Goal: Task Accomplishment & Management: Manage account settings

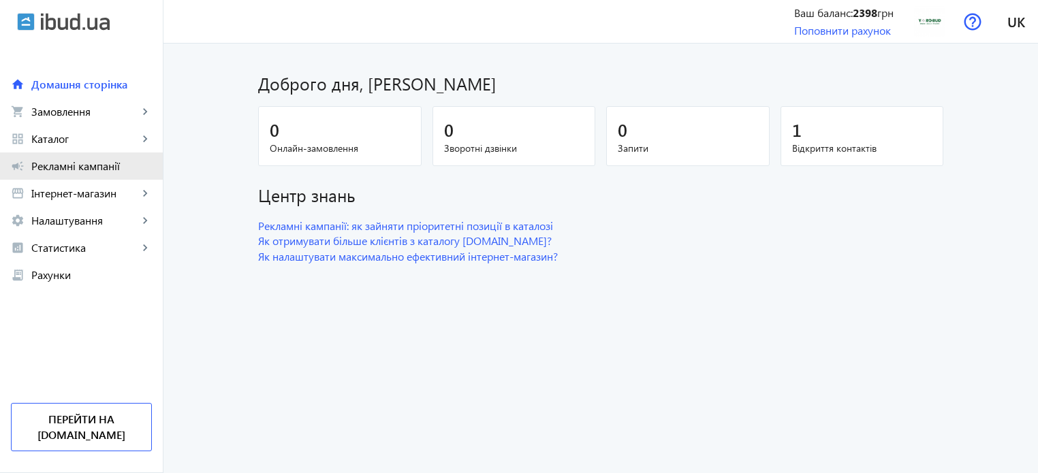
click at [78, 169] on span "Рекламні кампанії" at bounding box center [91, 166] width 121 height 14
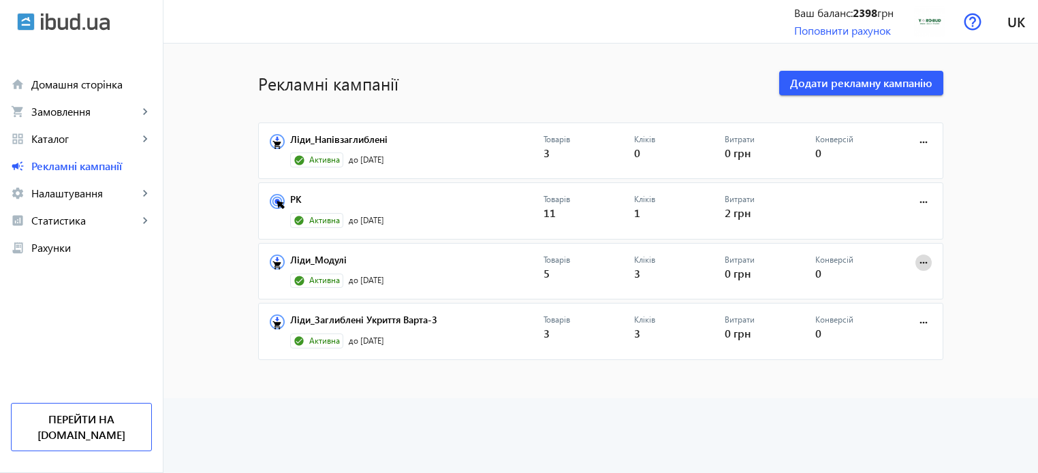
click at [928, 263] on span at bounding box center [923, 263] width 33 height 33
click at [875, 319] on span "Редагувати" at bounding box center [881, 324] width 72 height 11
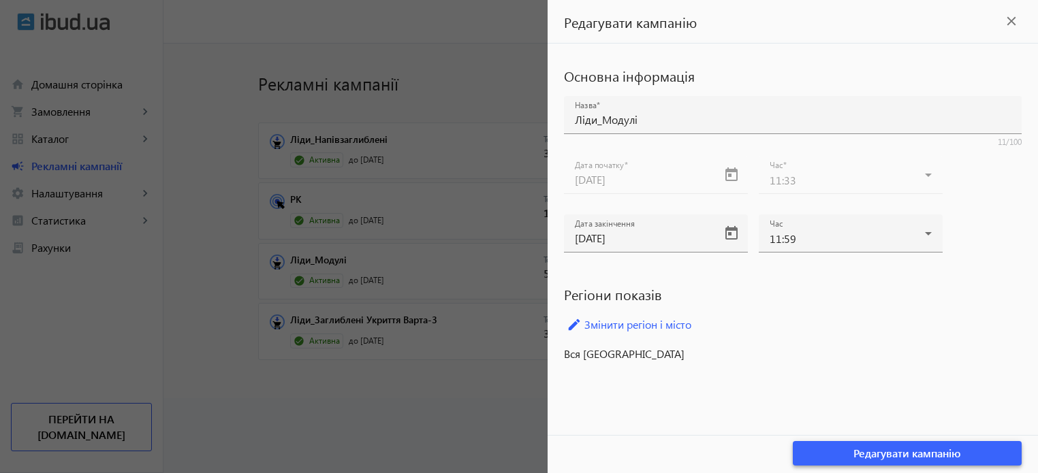
click at [877, 453] on span "Редагувати кампанію" at bounding box center [907, 453] width 108 height 15
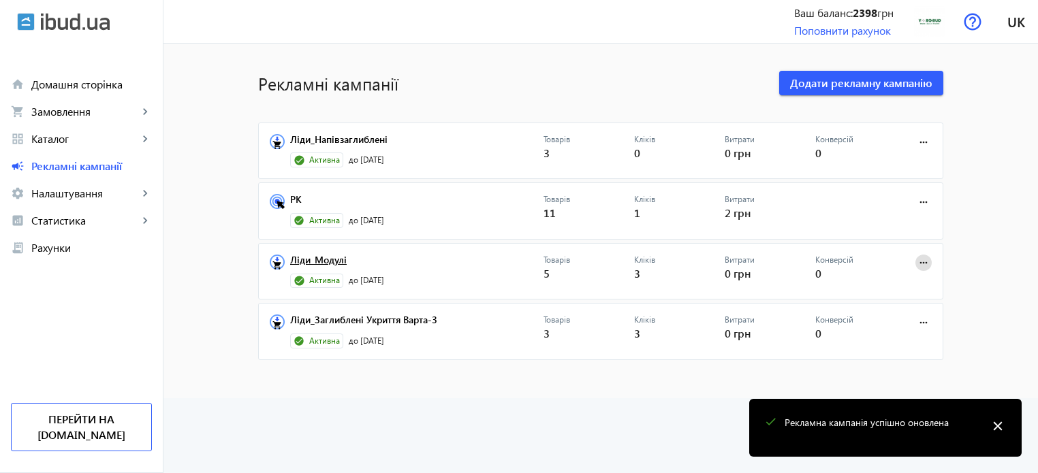
click at [324, 255] on link "Ліди_Модулі" at bounding box center [416, 264] width 253 height 19
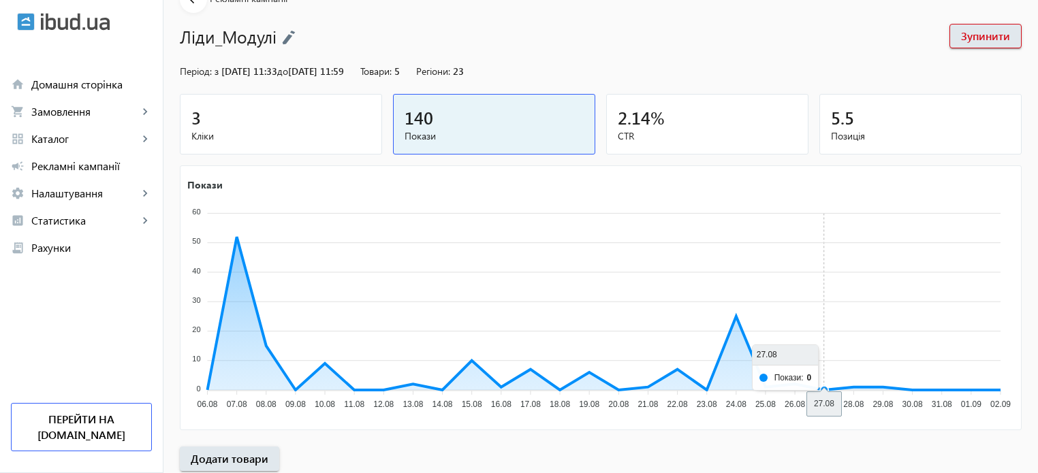
scroll to position [185, 0]
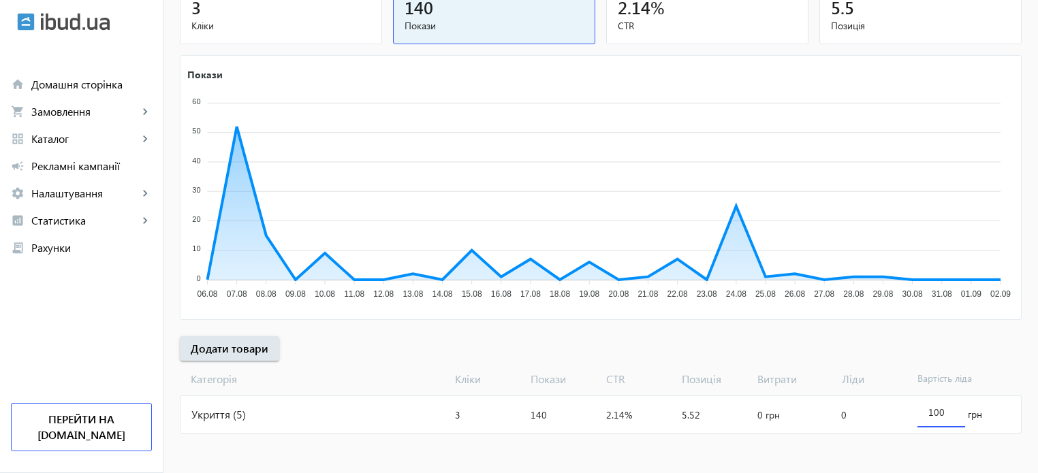
click at [937, 410] on input "100" at bounding box center [941, 412] width 26 height 13
type input "130"
click at [259, 441] on mat-sidenav-content "arrow_back Рекламні кампанії [PERSON_NAME] Період: з [DATE] 11:33 до [DATE] 11:…" at bounding box center [600, 167] width 875 height 616
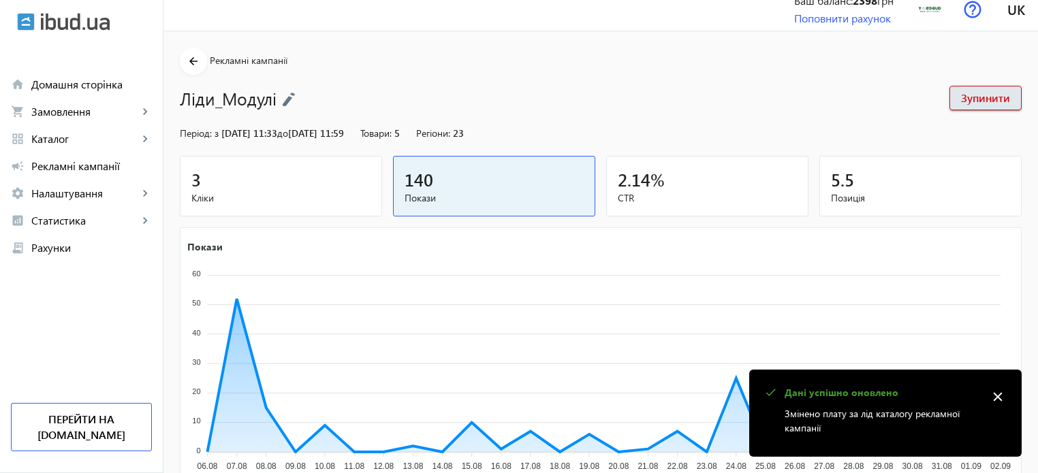
scroll to position [0, 0]
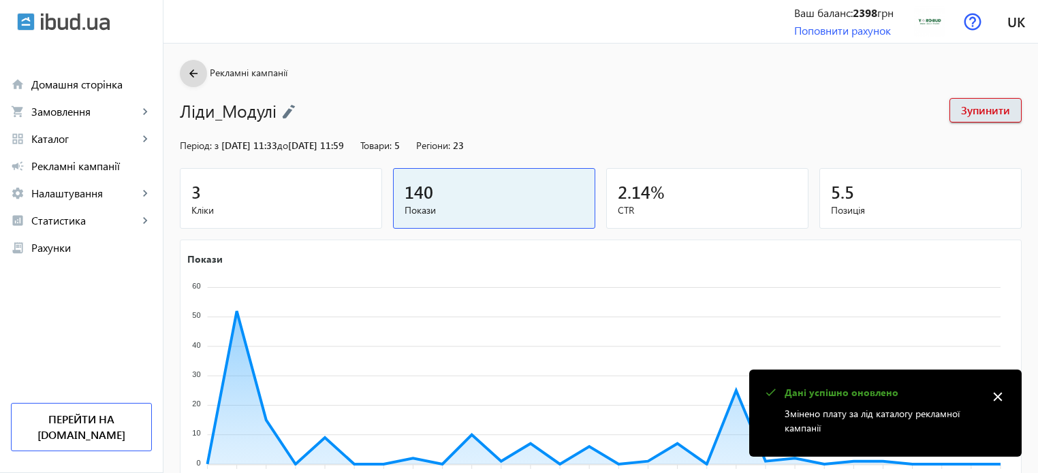
click at [185, 78] on mat-icon "arrow_back" at bounding box center [193, 73] width 17 height 17
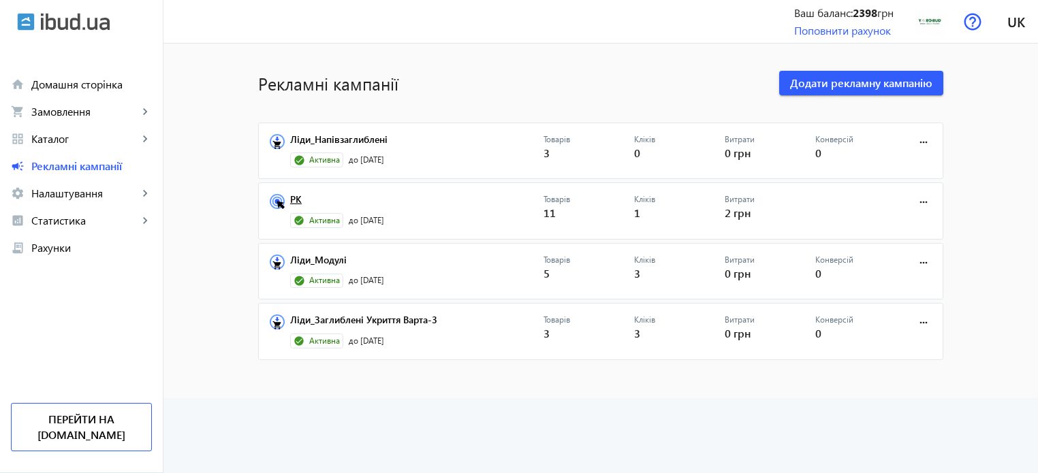
click at [290, 198] on link "РК" at bounding box center [416, 203] width 253 height 19
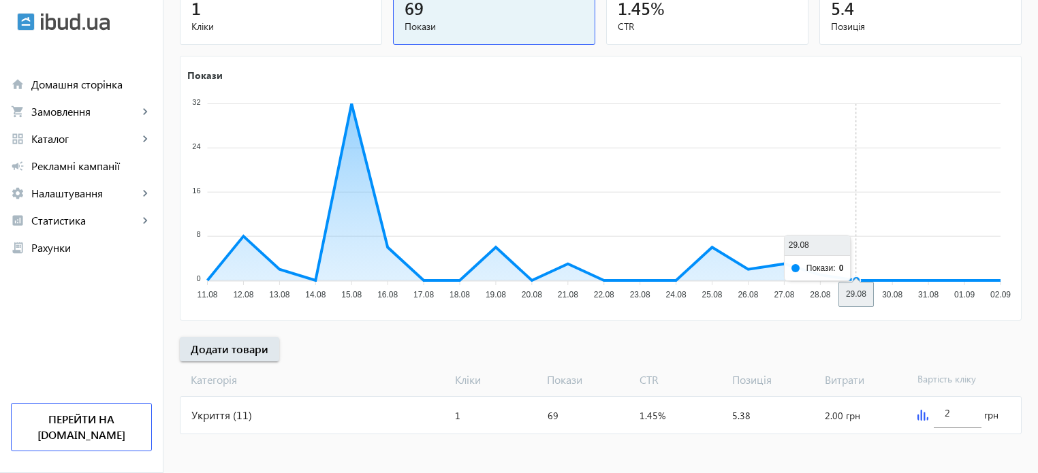
scroll to position [185, 0]
click at [953, 413] on input "2" at bounding box center [958, 412] width 26 height 13
drag, startPoint x: 953, startPoint y: 413, endPoint x: 939, endPoint y: 411, distance: 14.4
click at [939, 411] on div "2" at bounding box center [958, 409] width 48 height 38
drag, startPoint x: 952, startPoint y: 413, endPoint x: 928, endPoint y: 409, distance: 23.4
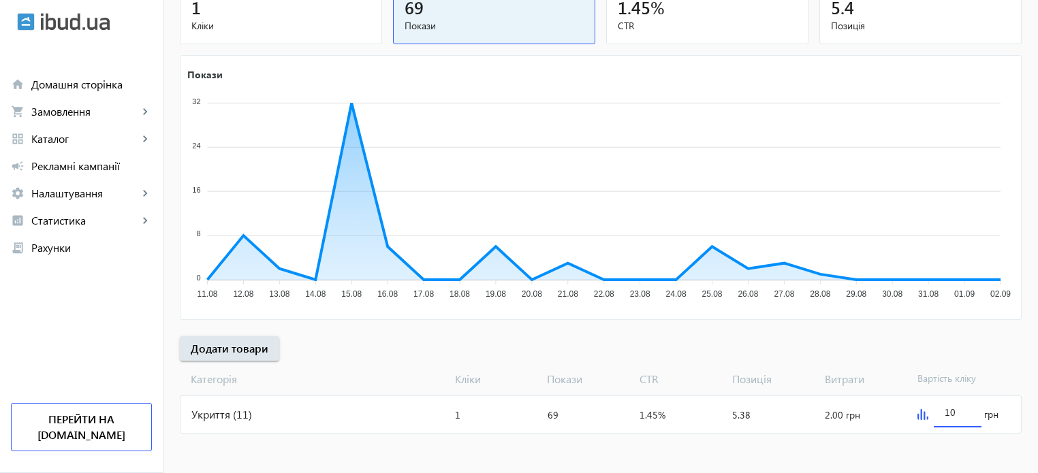
click at [928, 409] on div "10 грн" at bounding box center [966, 414] width 109 height 37
type input "5"
click at [368, 433] on mat-card "Укриття (11) Кліки: 1 Покази: 69 CTR: 1.45% Позиція: 5.38 Витрати: 2.00 грн 5 г…" at bounding box center [601, 415] width 842 height 38
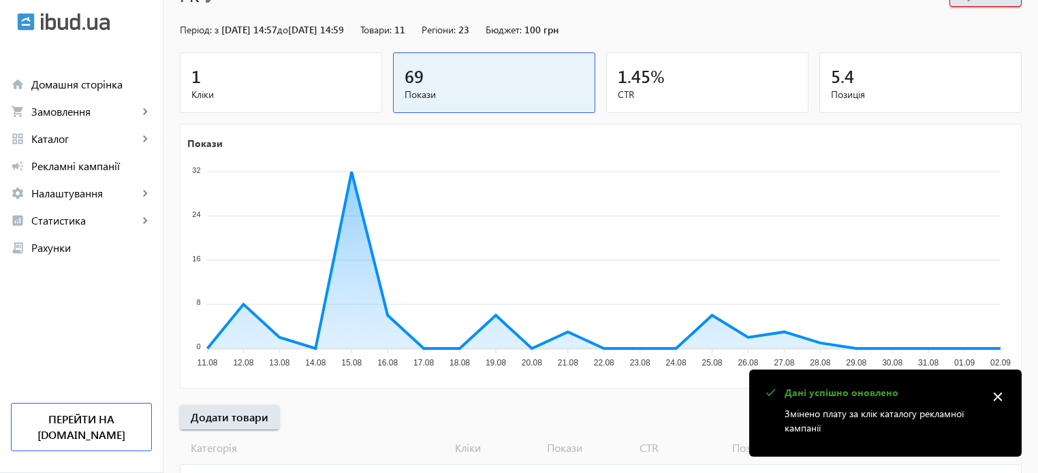
scroll to position [0, 0]
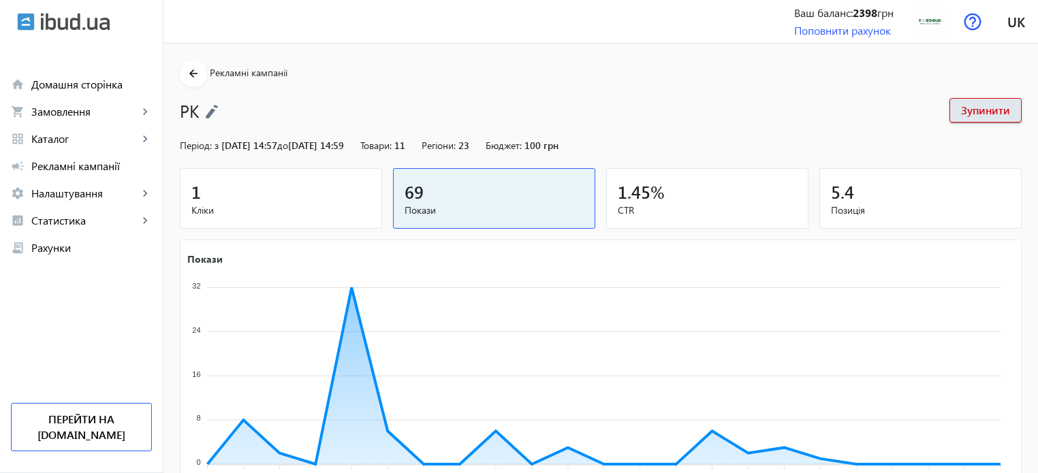
drag, startPoint x: 185, startPoint y: 73, endPoint x: 191, endPoint y: 111, distance: 38.5
click at [197, 116] on section "arrow_back Рекламні кампанії РК Зупинити" at bounding box center [601, 91] width 842 height 63
click at [207, 112] on img at bounding box center [212, 111] width 14 height 15
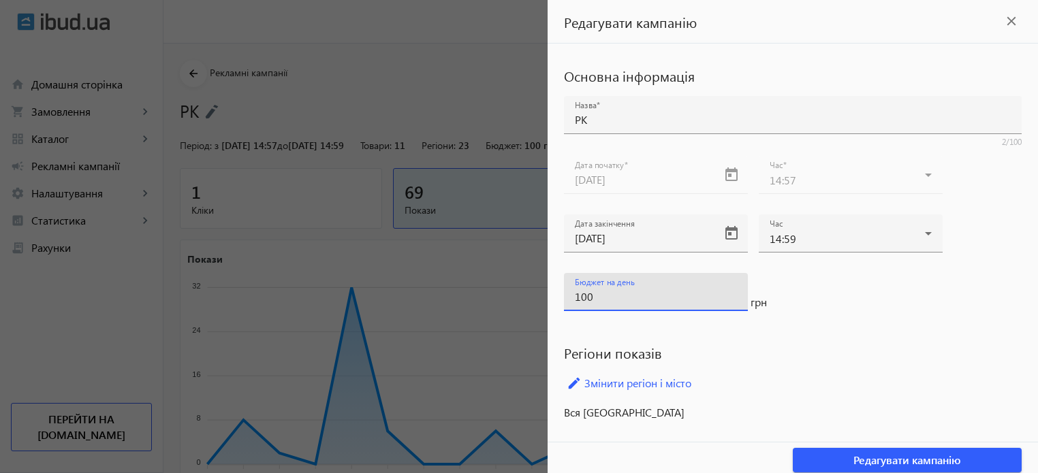
drag, startPoint x: 582, startPoint y: 298, endPoint x: 561, endPoint y: 296, distance: 20.5
click at [562, 296] on div "Основна інформація Назва РК 2/100 Дата початку [DATE] Час 14:57 Дата закінчення…" at bounding box center [793, 243] width 490 height 398
type input "200"
click at [868, 462] on span "Редагувати кампанію" at bounding box center [907, 460] width 108 height 15
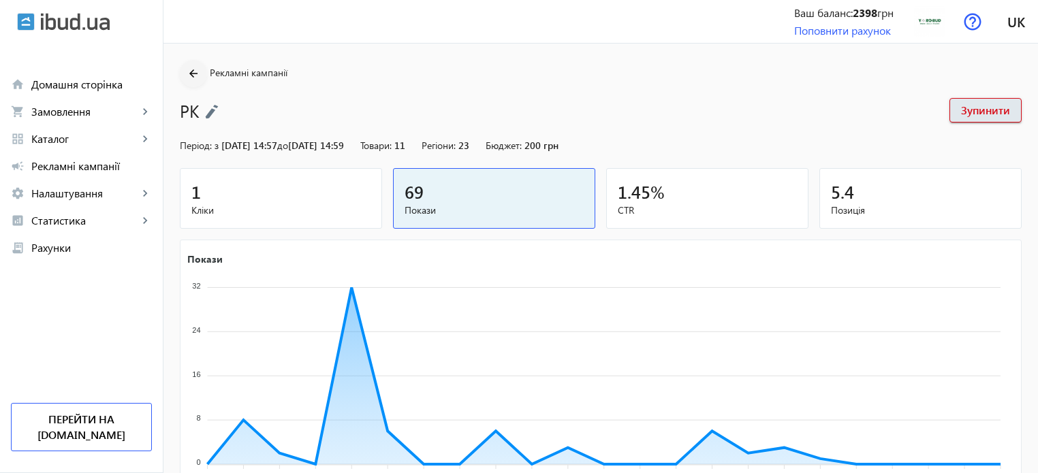
click at [185, 70] on mat-icon "arrow_back" at bounding box center [193, 73] width 17 height 17
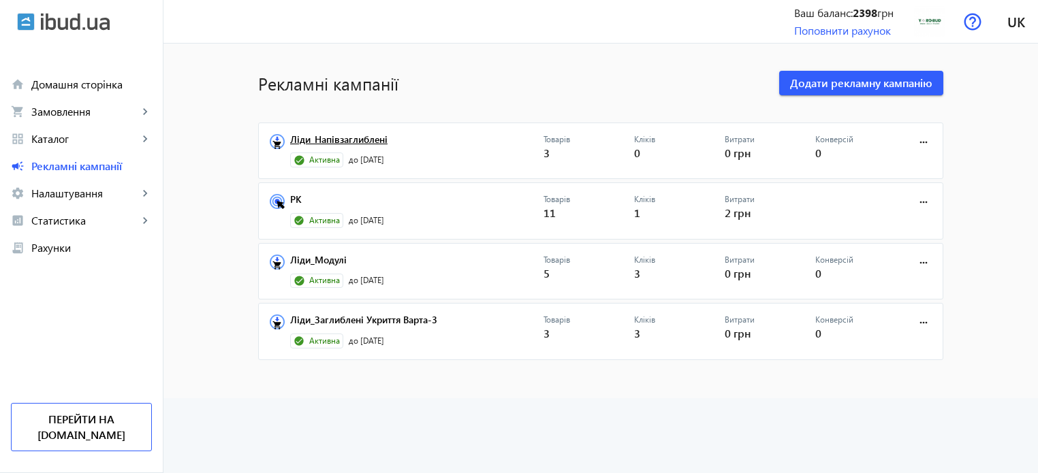
click at [440, 146] on link "Ліди_Напівзаглиблені" at bounding box center [416, 143] width 253 height 19
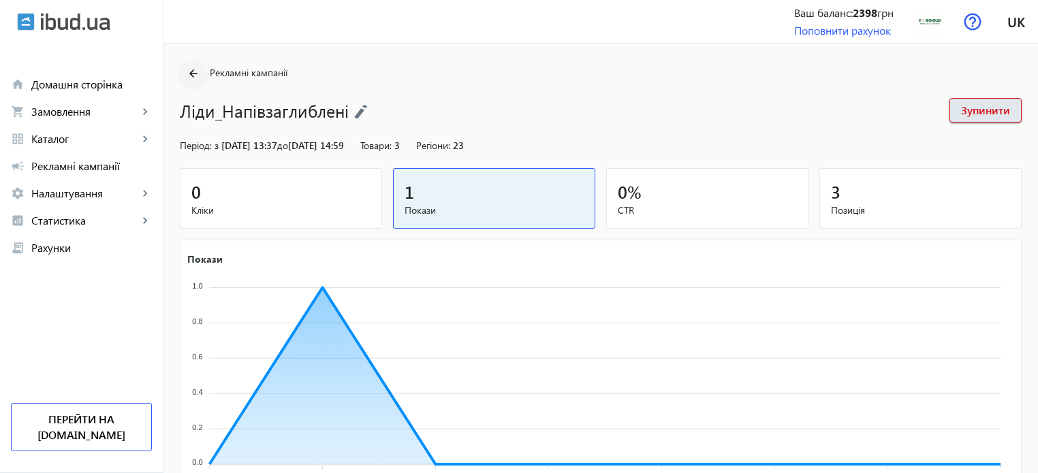
drag, startPoint x: 199, startPoint y: 65, endPoint x: 187, endPoint y: 65, distance: 11.6
click at [198, 65] on section "arrow_back Рекламні кампанії Ліди_Напівзаглиблені Зупинити" at bounding box center [601, 91] width 842 height 63
click at [187, 65] on mat-icon "arrow_back" at bounding box center [193, 73] width 17 height 17
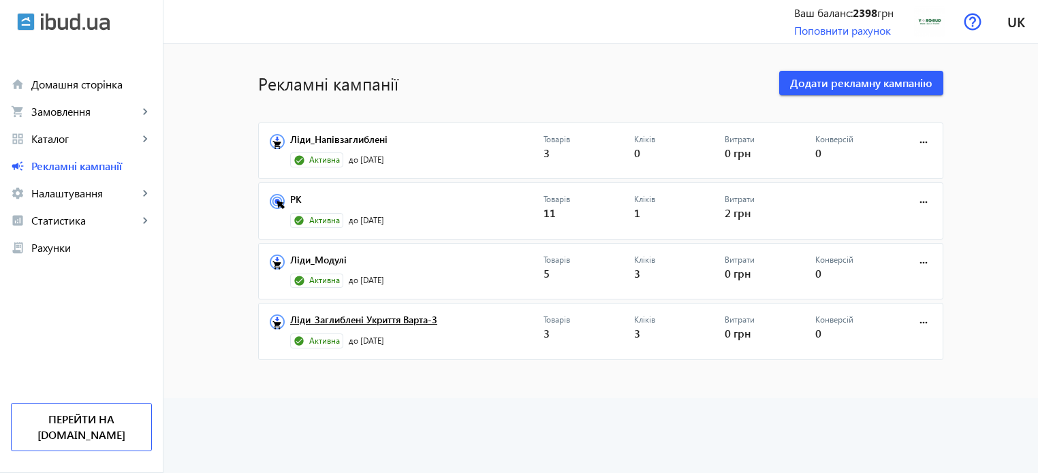
click at [370, 326] on link "Ліди_Заглиблені Укриття Варта-3" at bounding box center [416, 324] width 253 height 19
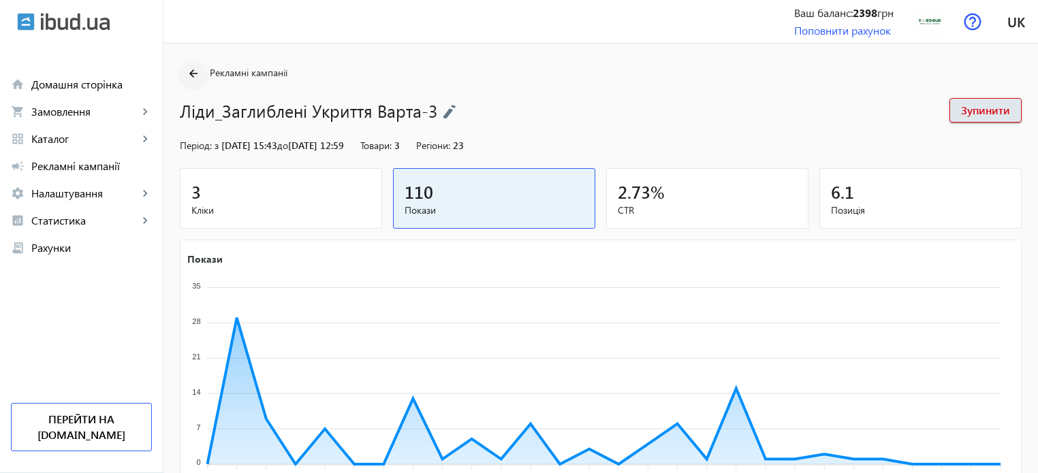
click at [185, 70] on mat-icon "arrow_back" at bounding box center [193, 73] width 17 height 17
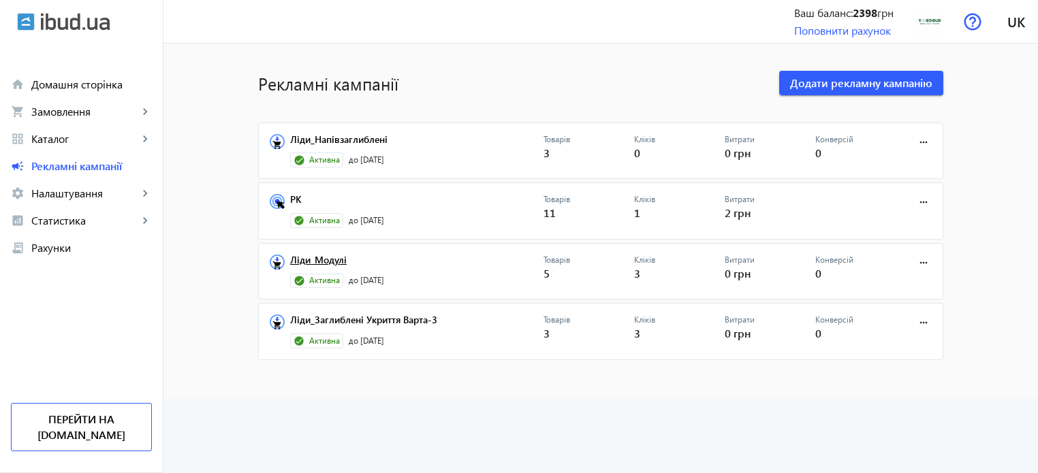
click at [330, 264] on link "Ліди_Модулі" at bounding box center [416, 264] width 253 height 19
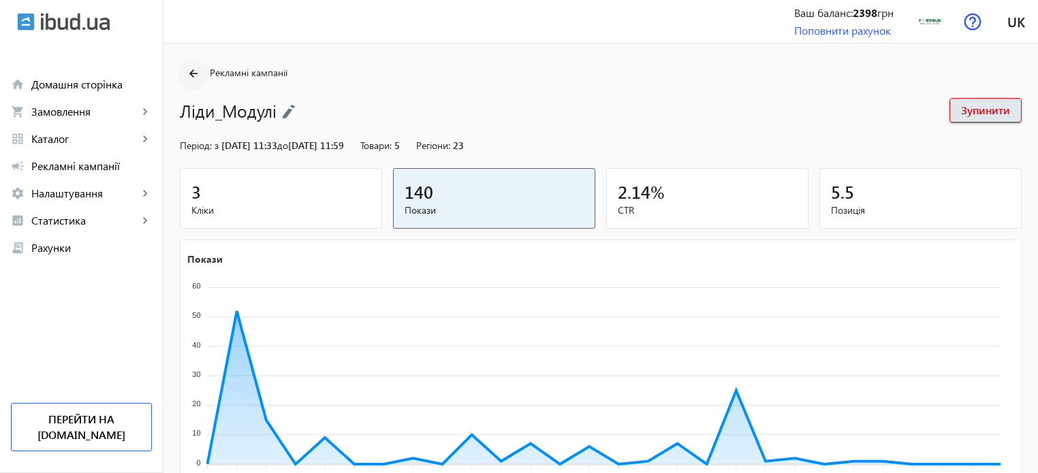
click at [187, 81] on mat-icon "arrow_back" at bounding box center [193, 73] width 17 height 17
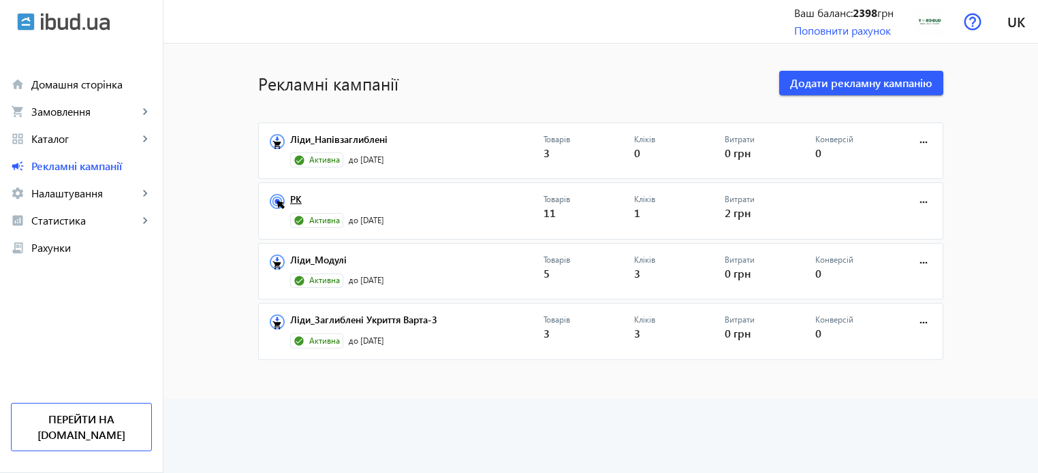
click at [294, 195] on link "РК" at bounding box center [416, 203] width 253 height 19
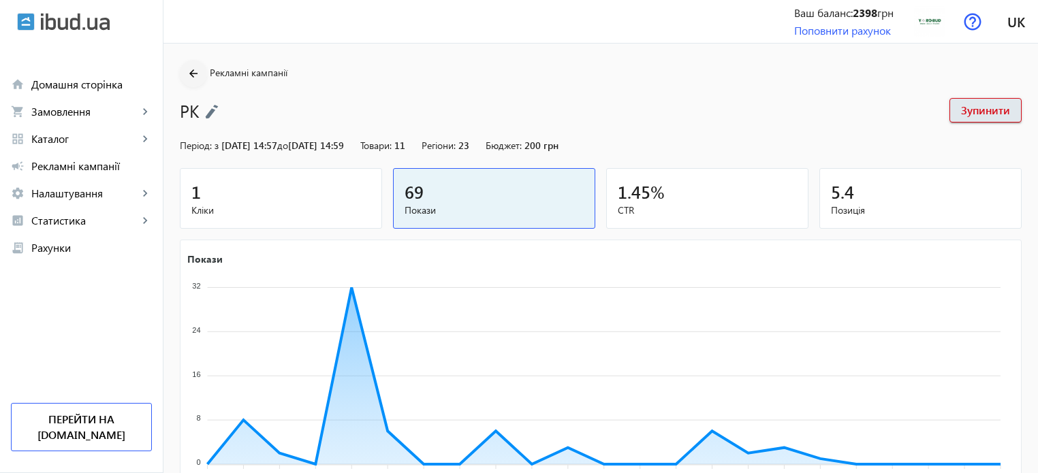
click at [185, 71] on mat-icon "arrow_back" at bounding box center [193, 73] width 17 height 17
